Goal: Transaction & Acquisition: Obtain resource

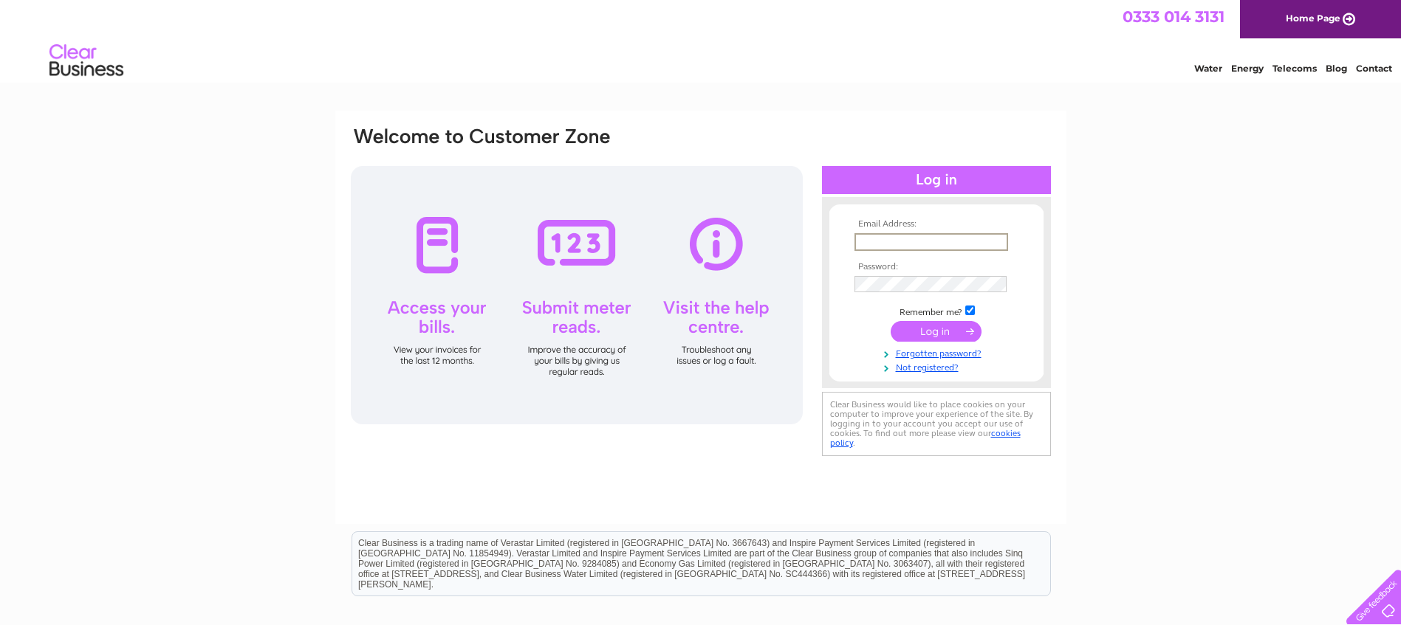
click at [915, 246] on input "text" at bounding box center [931, 242] width 154 height 18
type input "aisha.tufail@key.org.uk"
click at [921, 334] on input "submit" at bounding box center [936, 331] width 91 height 21
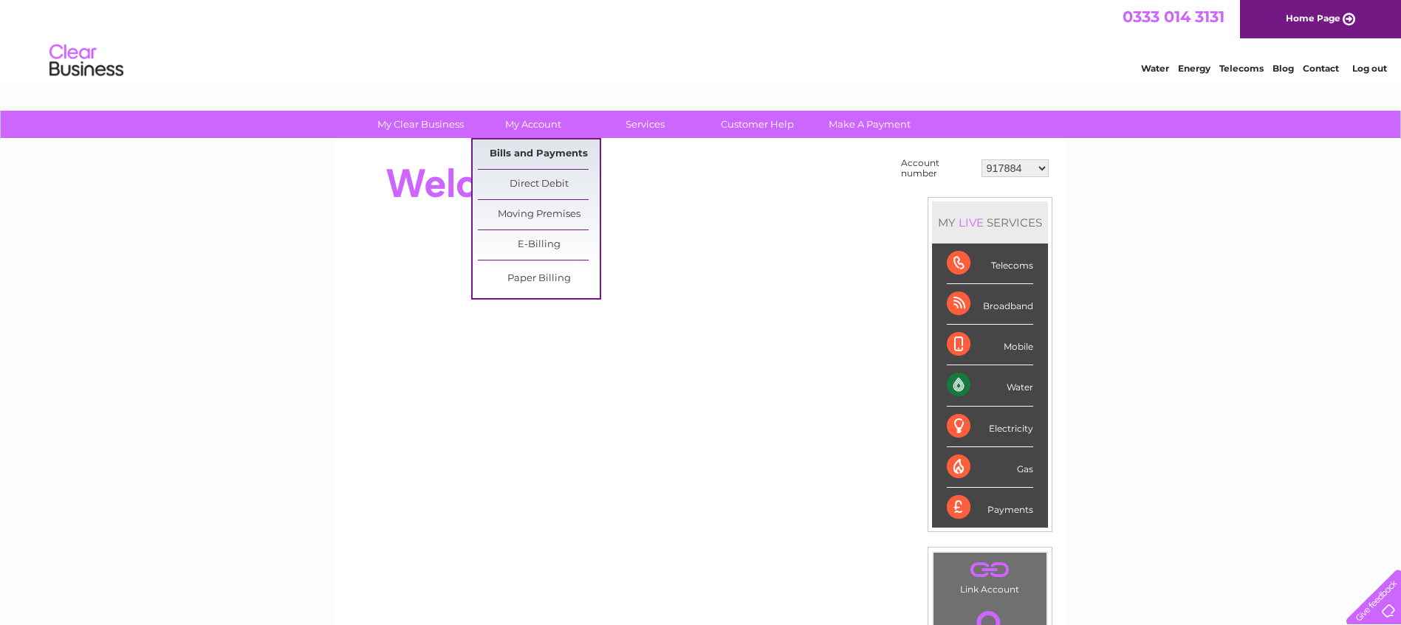
click at [535, 148] on link "Bills and Payments" at bounding box center [539, 155] width 122 height 30
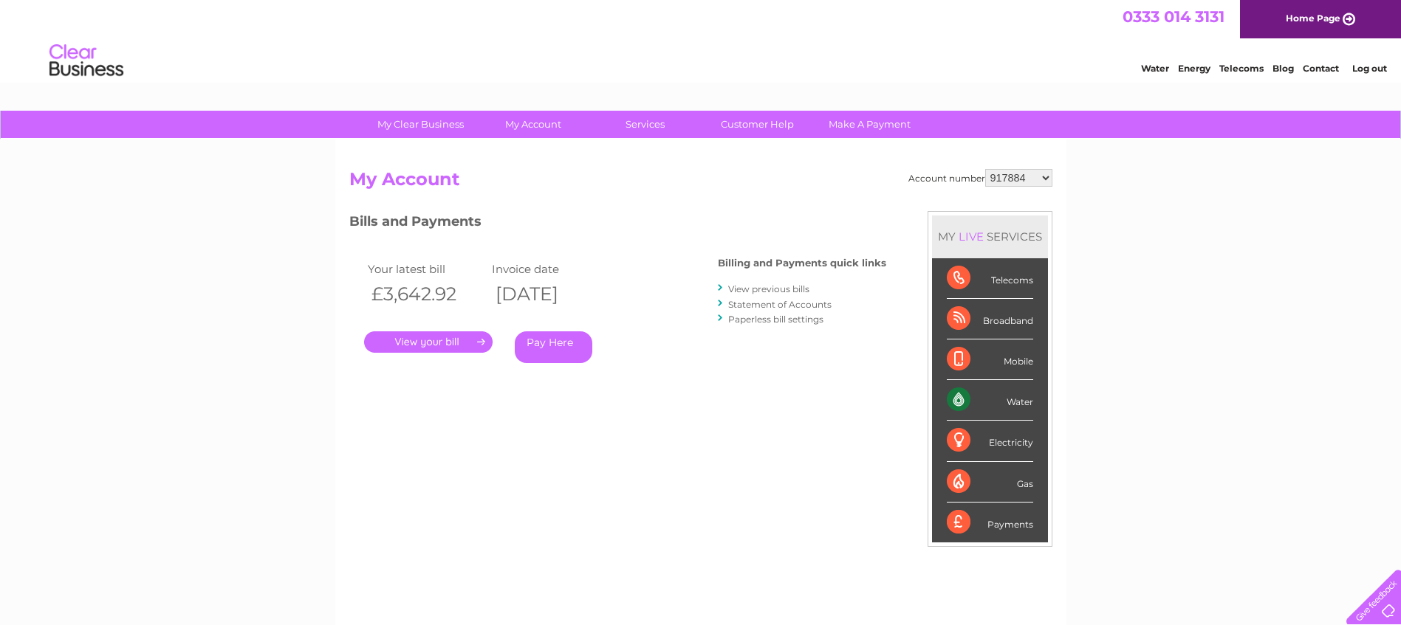
click at [426, 344] on link "." at bounding box center [428, 342] width 128 height 21
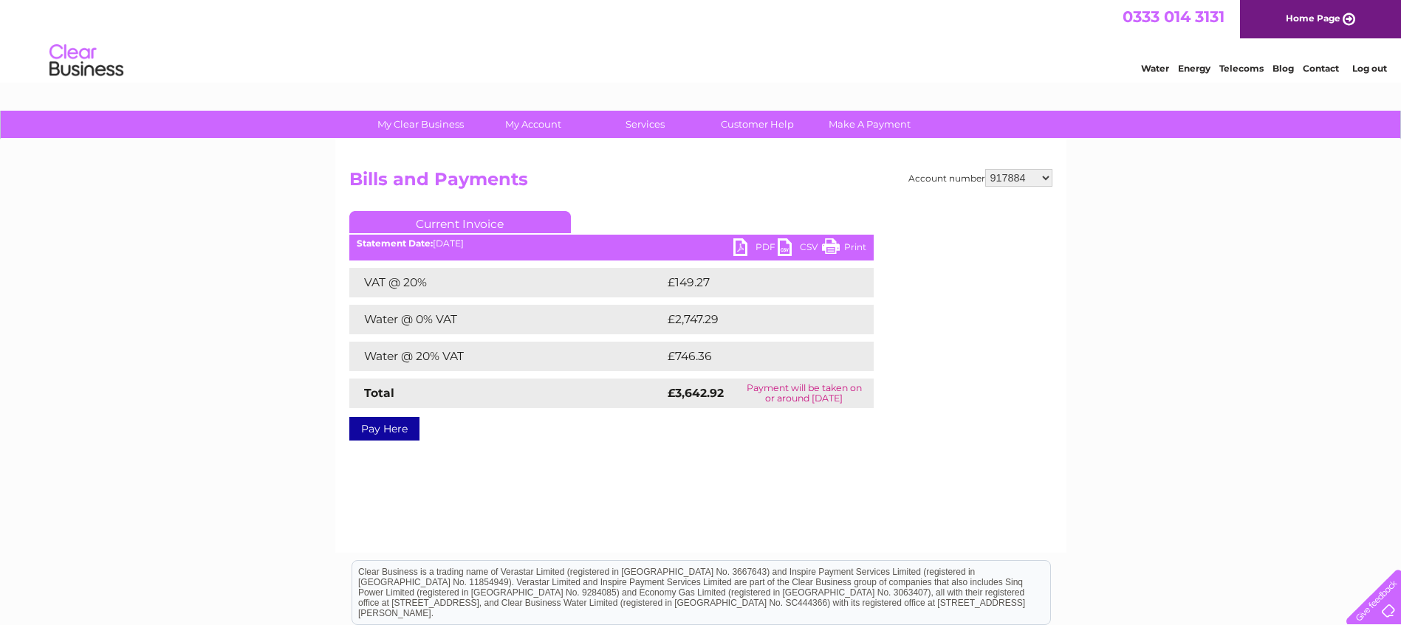
click at [749, 248] on link "PDF" at bounding box center [755, 249] width 44 height 21
click at [1047, 176] on select "917884 30269472" at bounding box center [1018, 178] width 67 height 18
select select "30269472"
click at [985, 169] on select "917884 30269472" at bounding box center [1018, 178] width 67 height 18
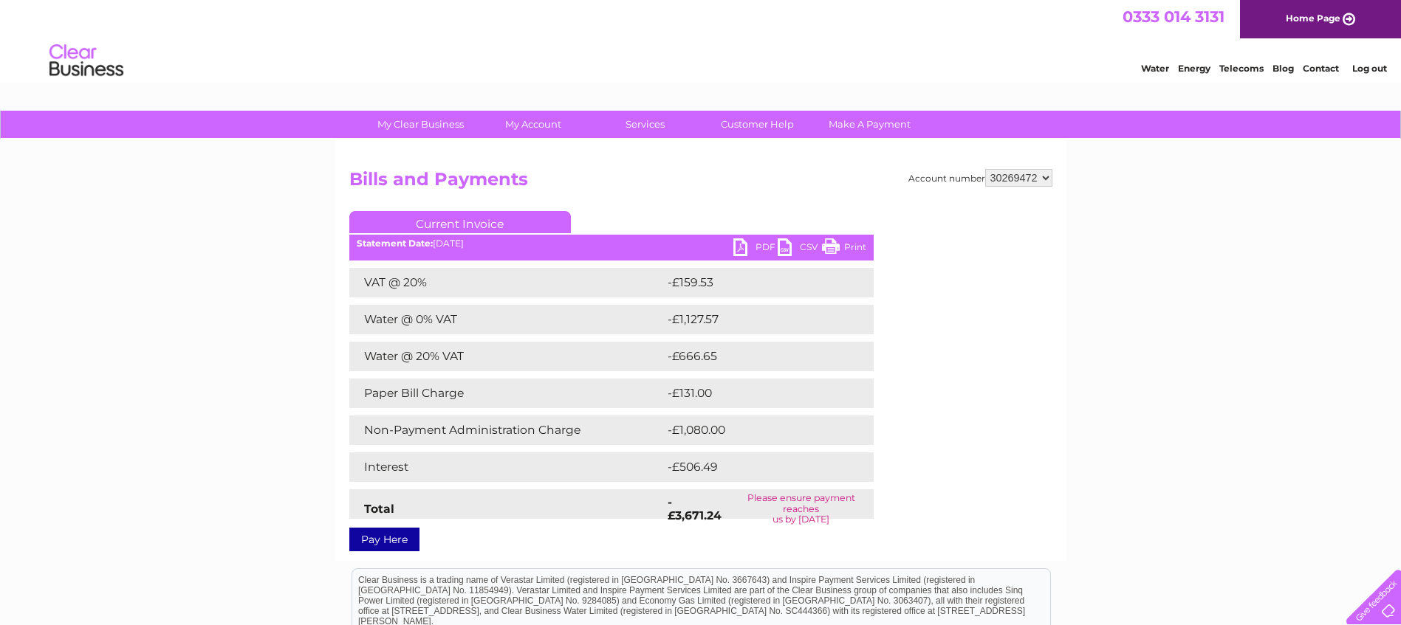
click at [1049, 177] on select "917884 30269472" at bounding box center [1018, 178] width 67 height 18
select select "917884"
click at [985, 169] on select "917884 30269472" at bounding box center [1018, 178] width 67 height 18
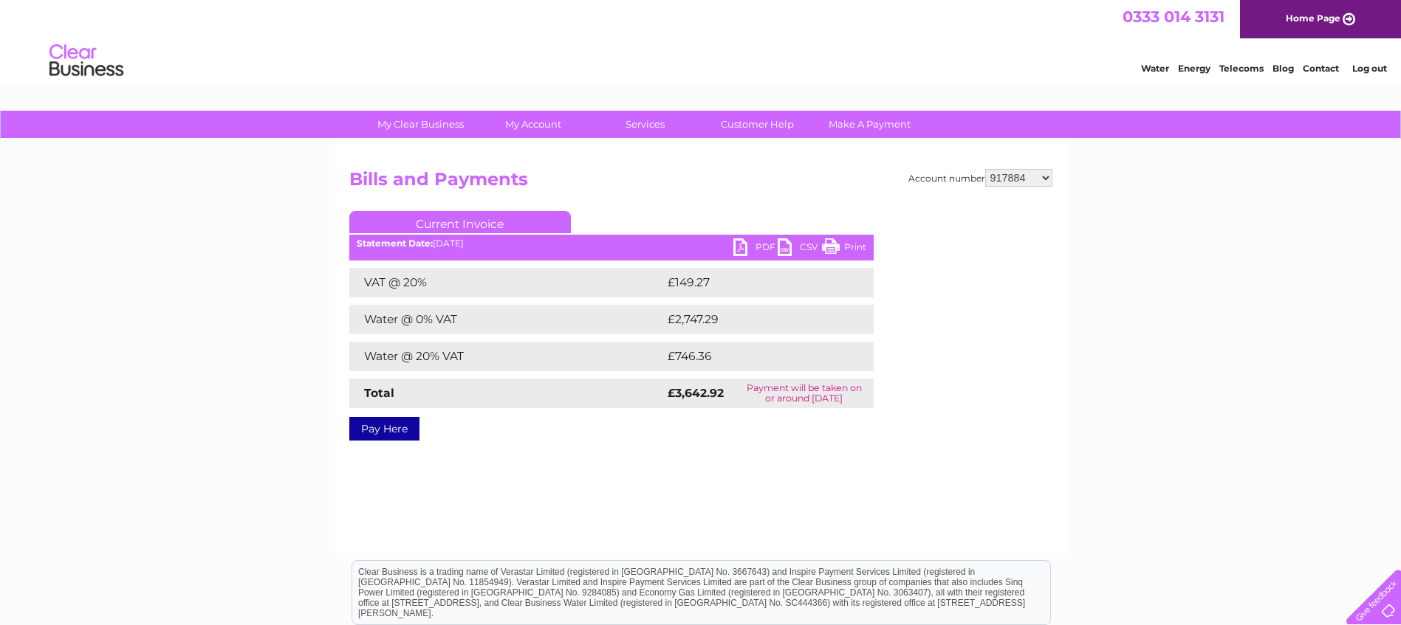
click at [1043, 175] on select "917884 30269472" at bounding box center [1018, 178] width 67 height 18
select select "30269472"
click at [985, 169] on select "917884 30269472" at bounding box center [1018, 178] width 67 height 18
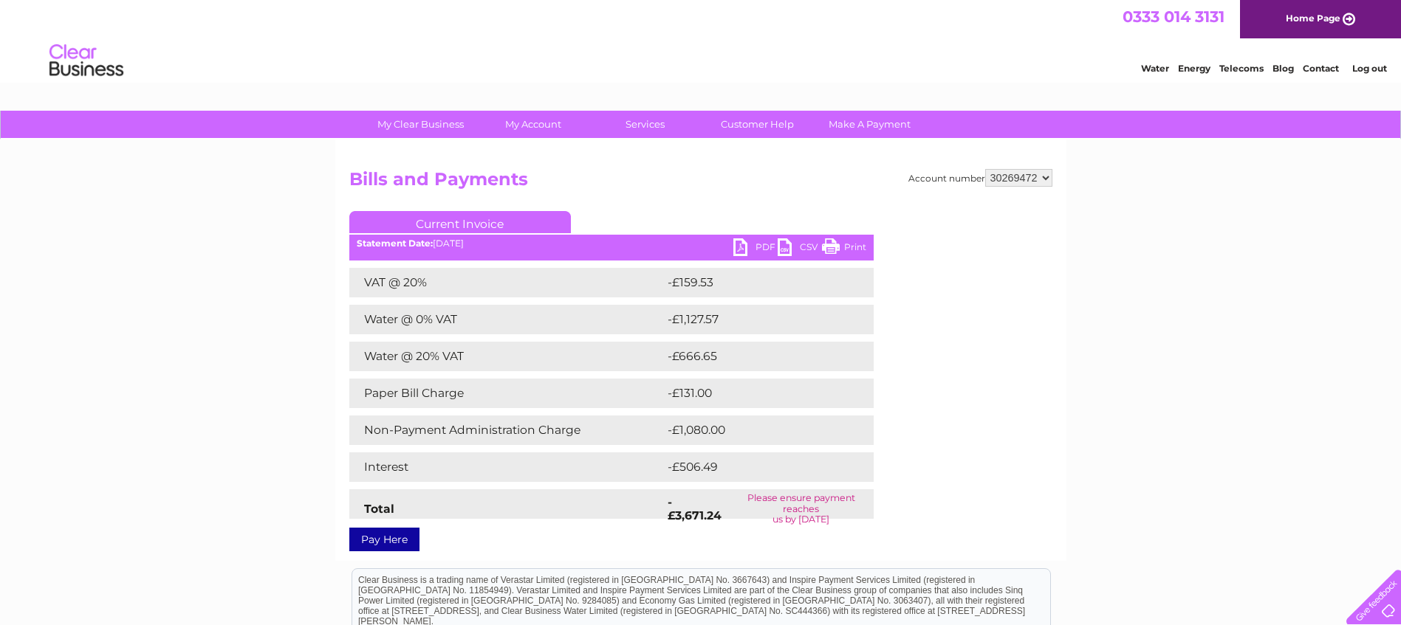
click at [752, 247] on link "PDF" at bounding box center [755, 249] width 44 height 21
click at [1046, 179] on select "917884 30269472" at bounding box center [1018, 178] width 67 height 18
select select "917884"
click at [985, 169] on select "917884 30269472" at bounding box center [1018, 178] width 67 height 18
